Goal: Transaction & Acquisition: Purchase product/service

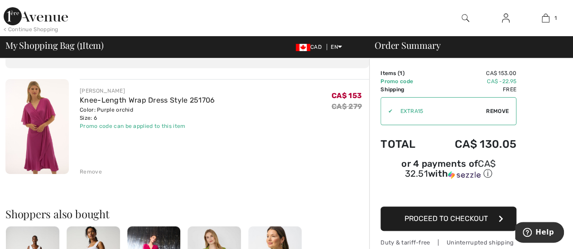
scroll to position [45, 0]
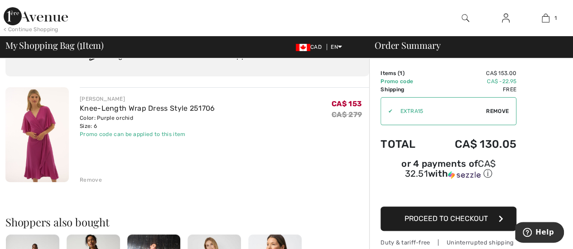
click at [50, 139] on img at bounding box center [36, 134] width 63 height 95
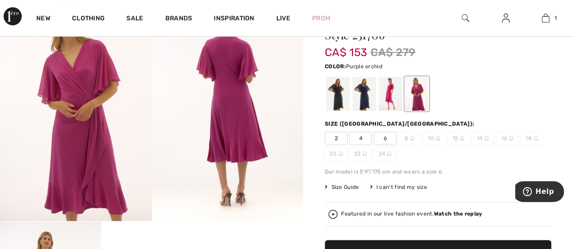
scroll to position [91, 0]
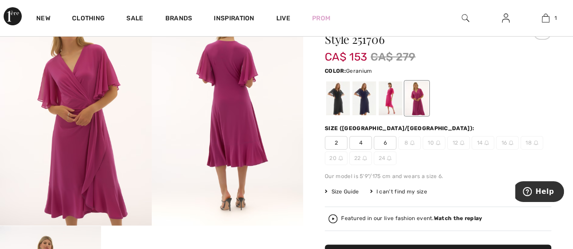
click at [391, 102] on div at bounding box center [391, 98] width 24 height 34
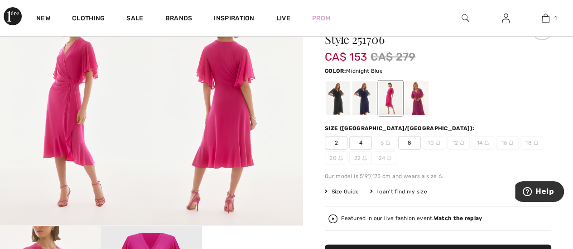
click at [366, 107] on div at bounding box center [364, 98] width 24 height 34
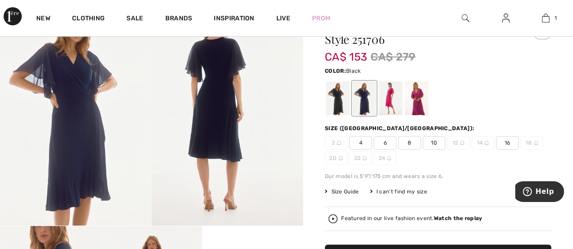
click at [340, 112] on div at bounding box center [338, 98] width 24 height 34
